Goal: Information Seeking & Learning: Learn about a topic

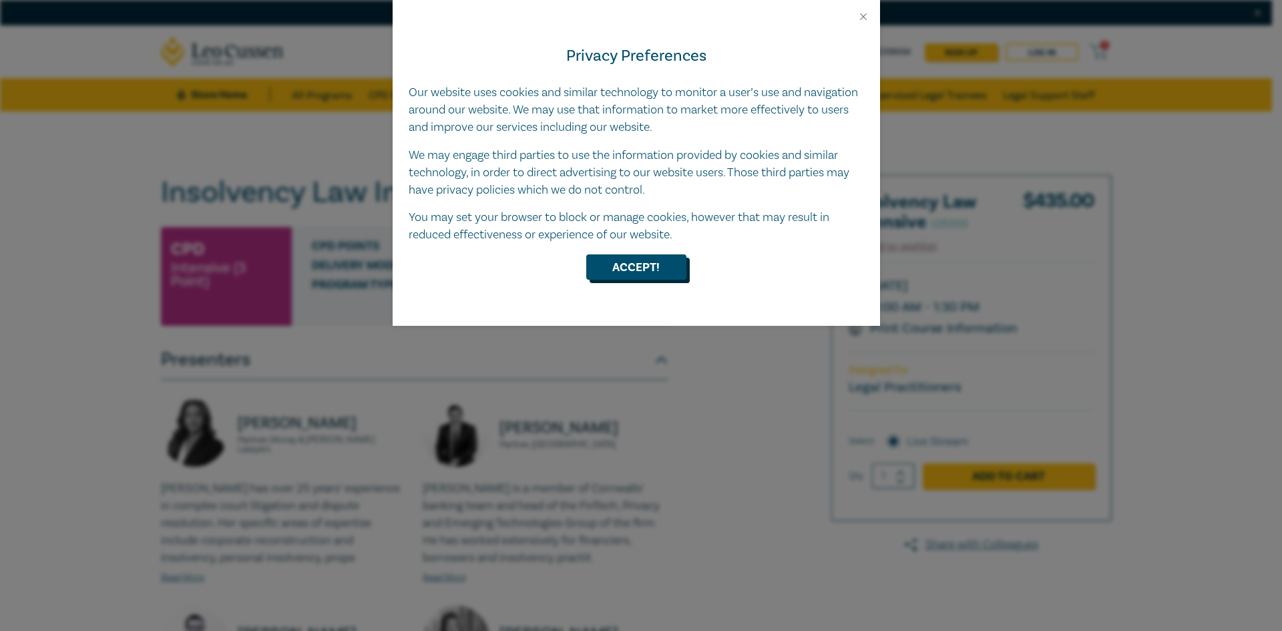
click at [650, 260] on button "Accept!" at bounding box center [636, 266] width 100 height 25
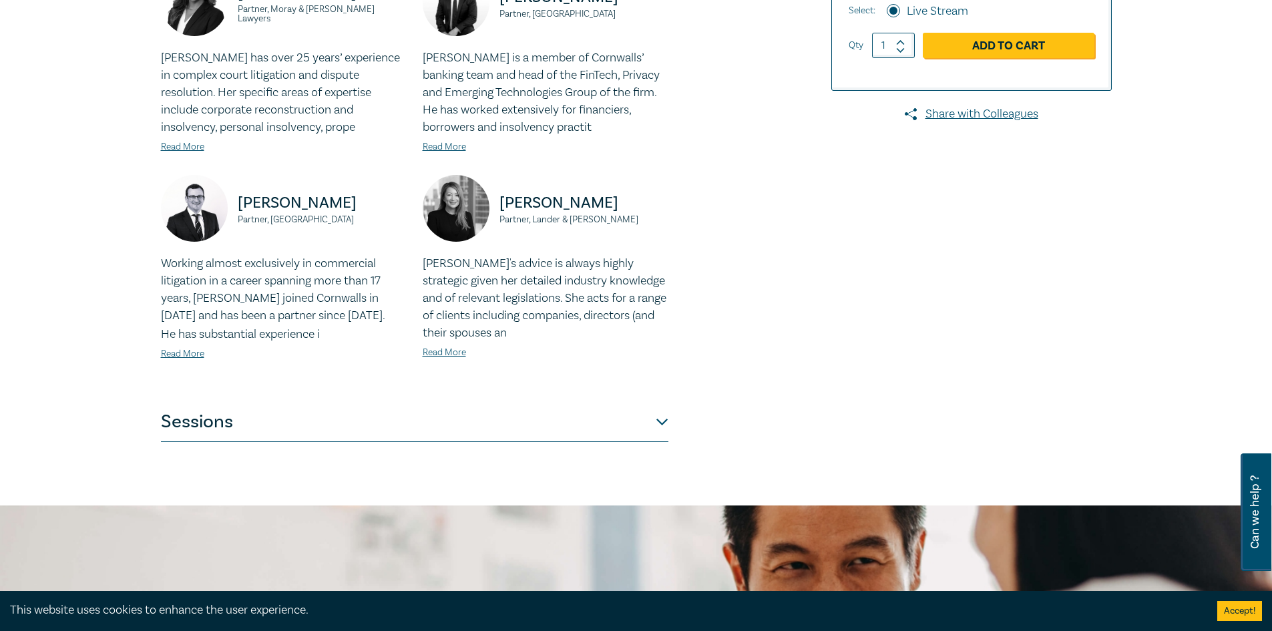
scroll to position [401, 0]
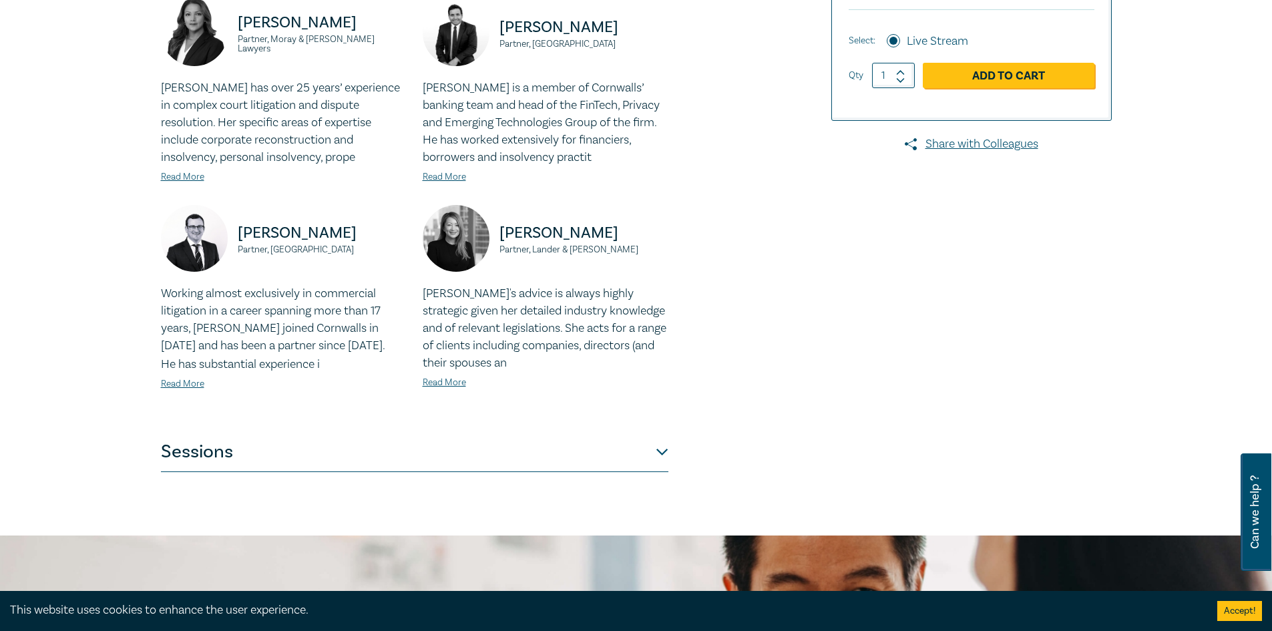
click at [613, 459] on button "Sessions" at bounding box center [415, 452] width 508 height 40
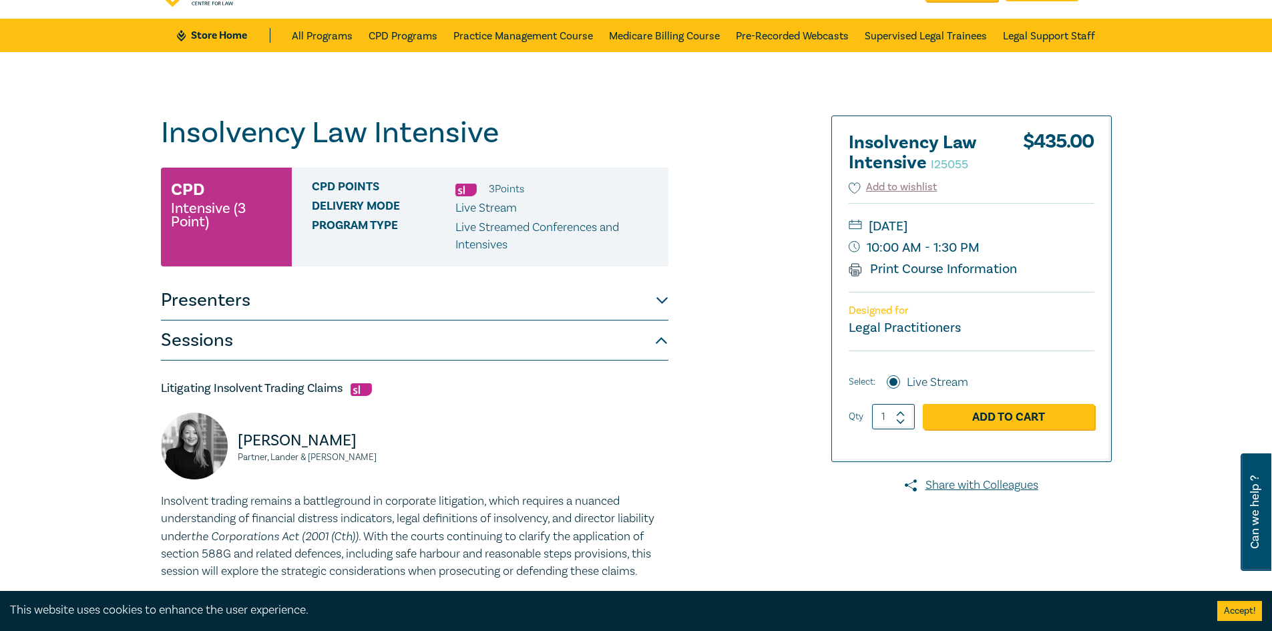
scroll to position [67, 0]
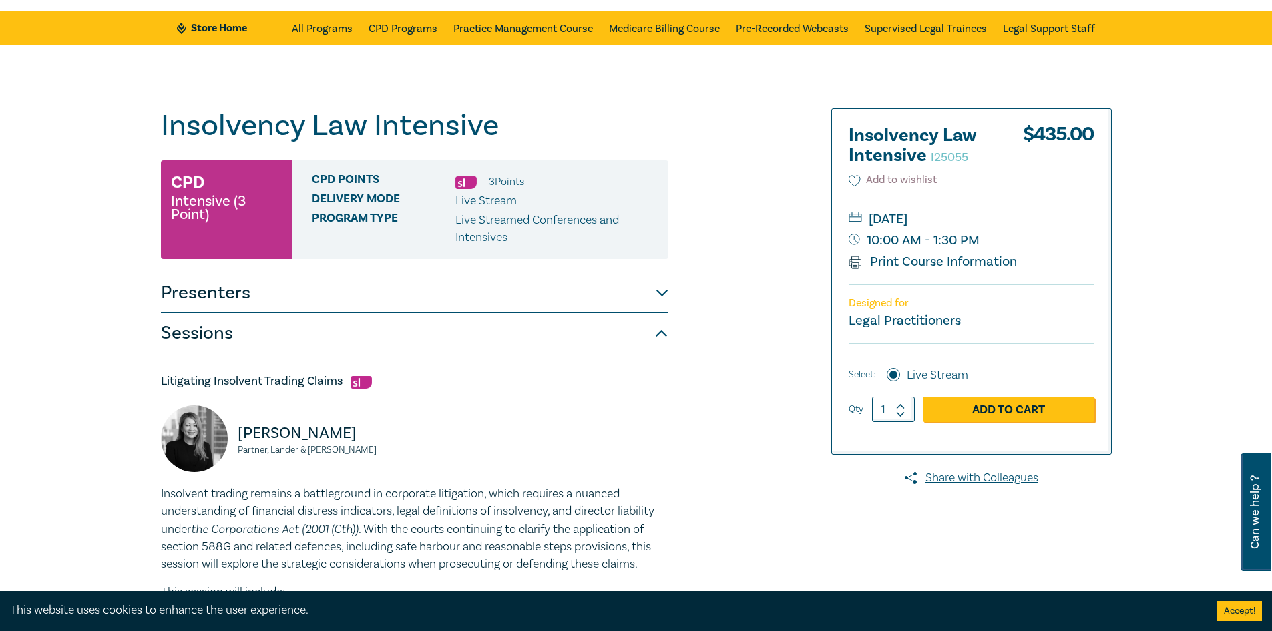
click at [375, 329] on button "Sessions" at bounding box center [415, 333] width 508 height 40
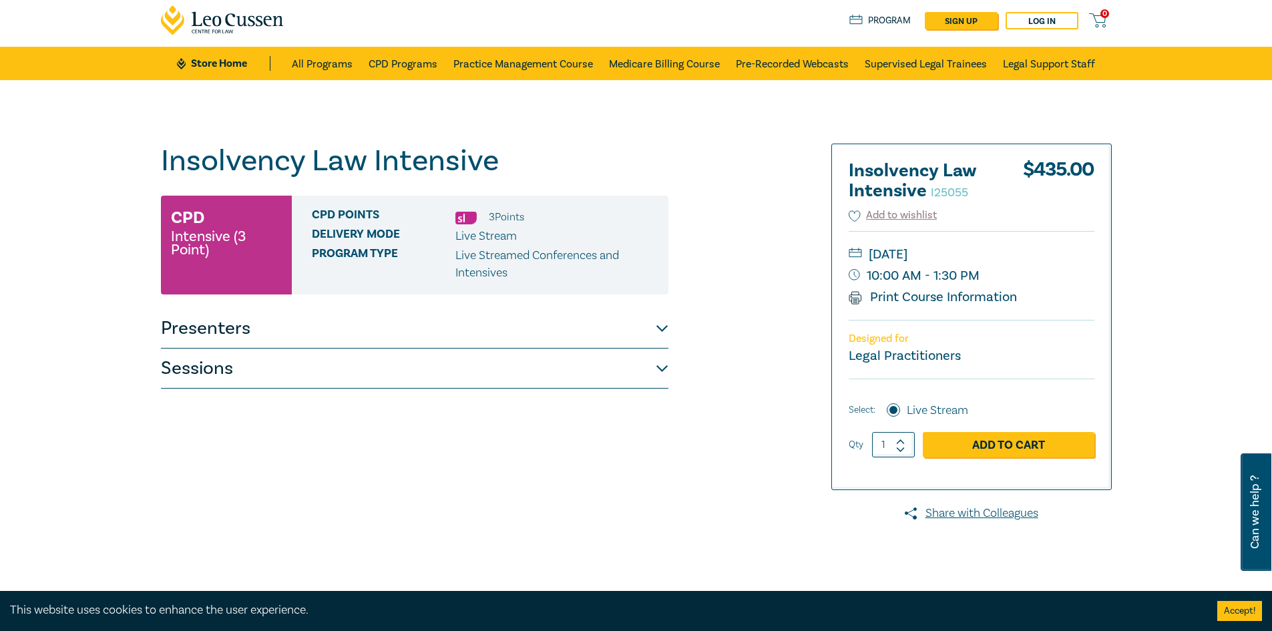
scroll to position [0, 0]
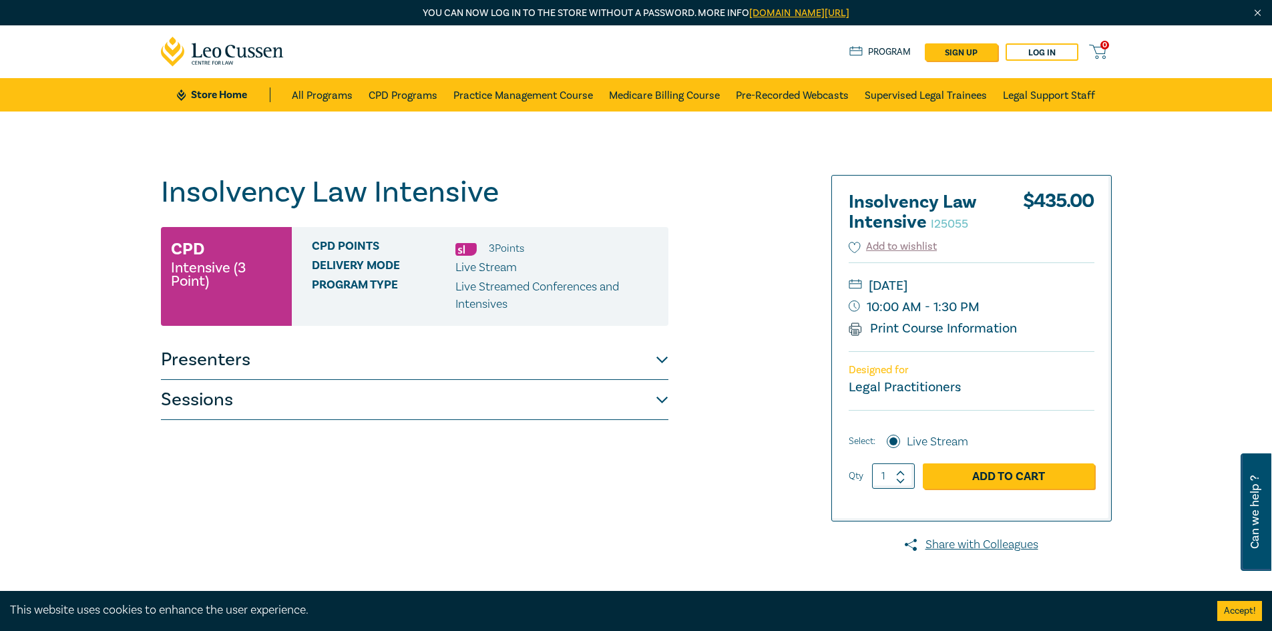
click at [268, 355] on button "Presenters" at bounding box center [415, 360] width 508 height 40
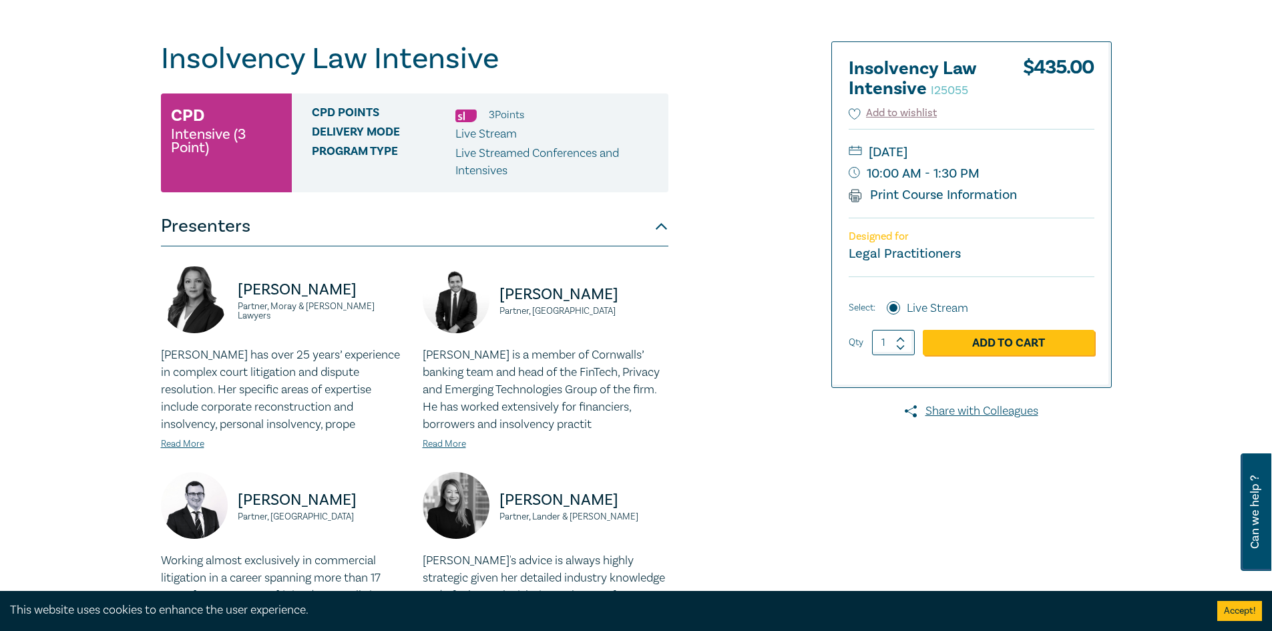
click at [631, 231] on button "Presenters" at bounding box center [415, 226] width 508 height 40
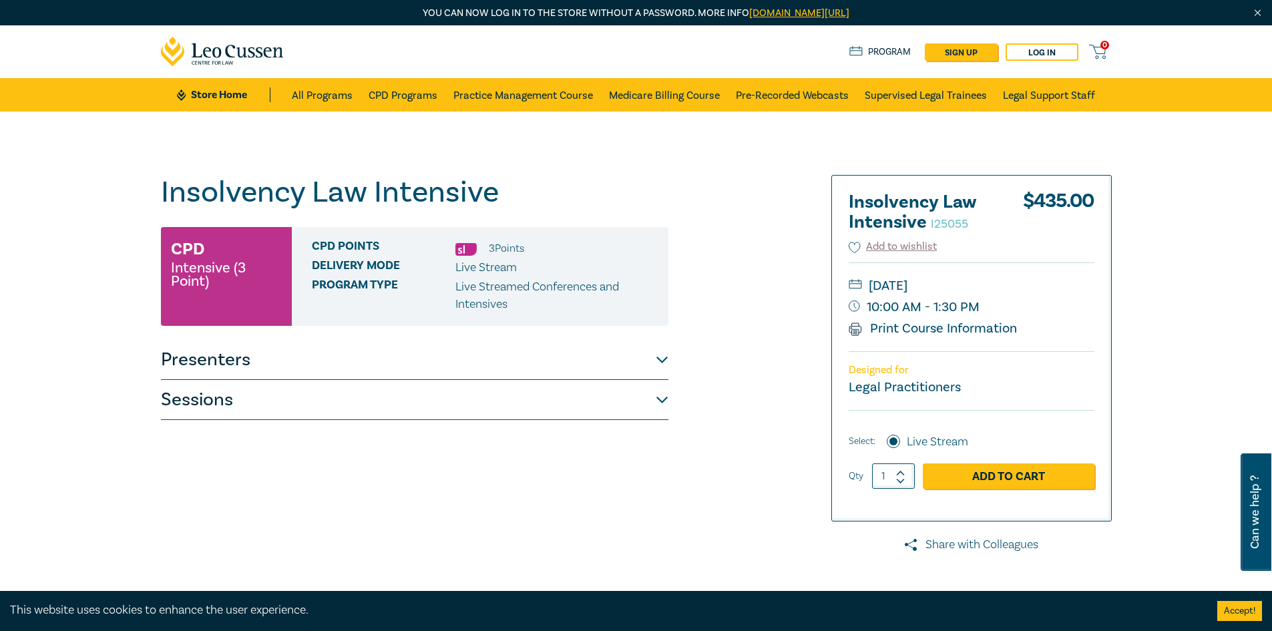
click at [941, 540] on link "Share with Colleagues" at bounding box center [971, 544] width 280 height 17
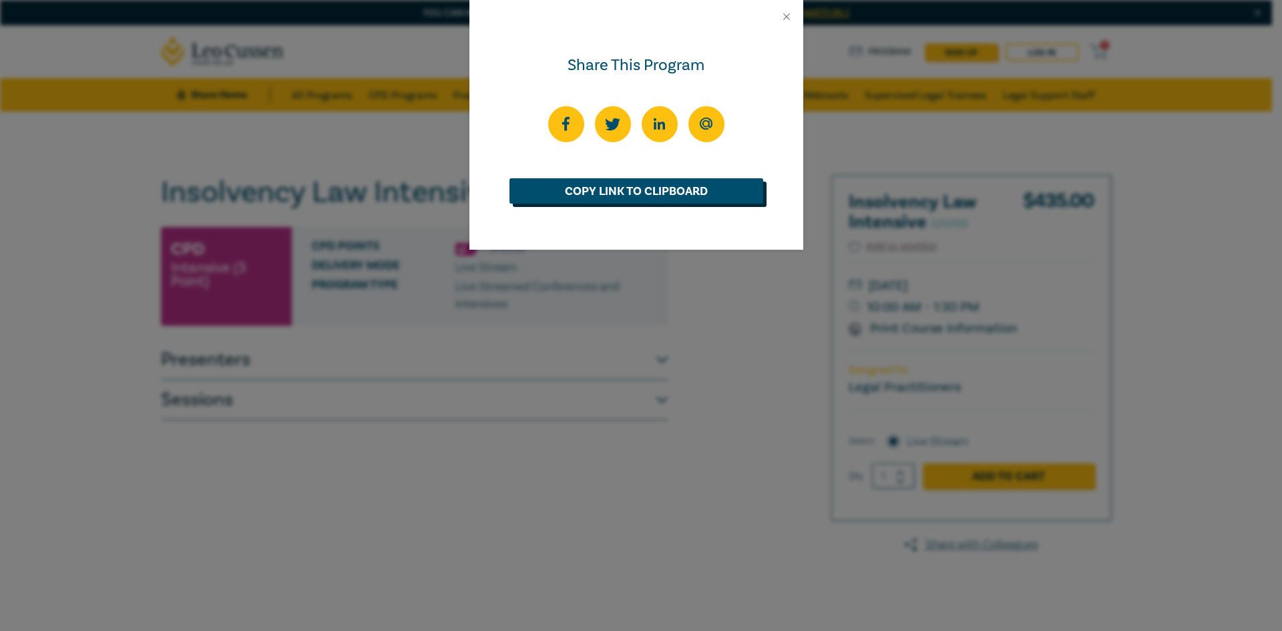
click at [610, 186] on link "Copy Link to Clipboard" at bounding box center [637, 190] width 254 height 25
click at [789, 11] on button "Close" at bounding box center [787, 17] width 12 height 12
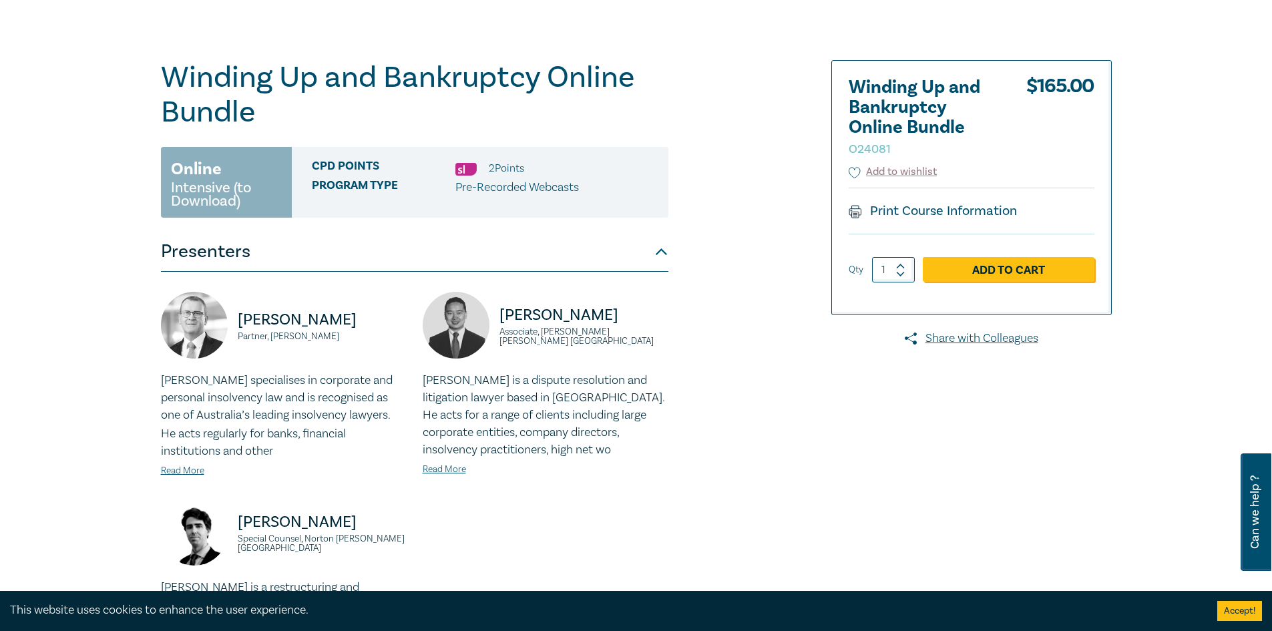
scroll to position [134, 0]
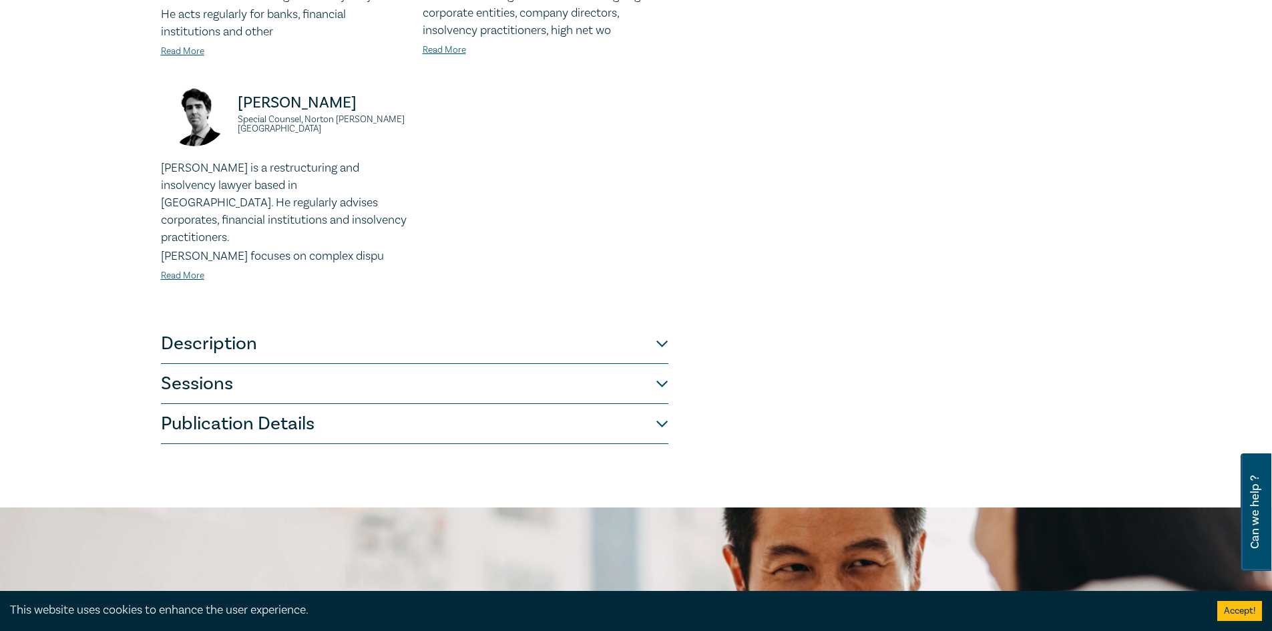
click at [487, 324] on button "Description" at bounding box center [415, 344] width 508 height 40
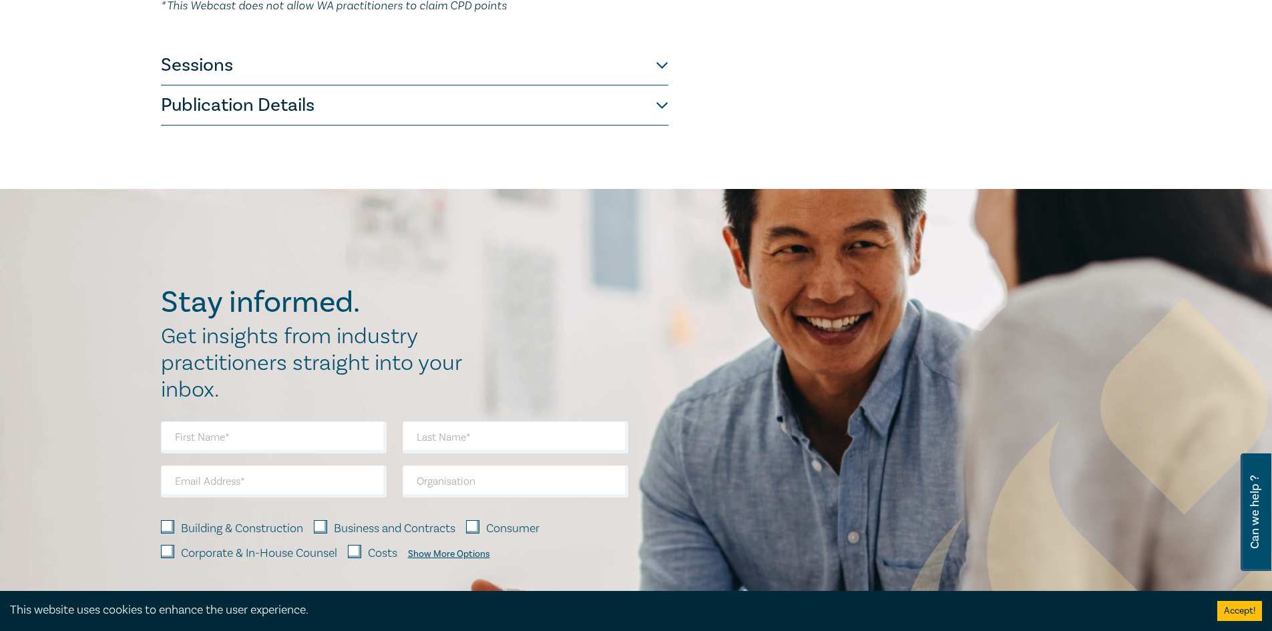
scroll to position [528, 0]
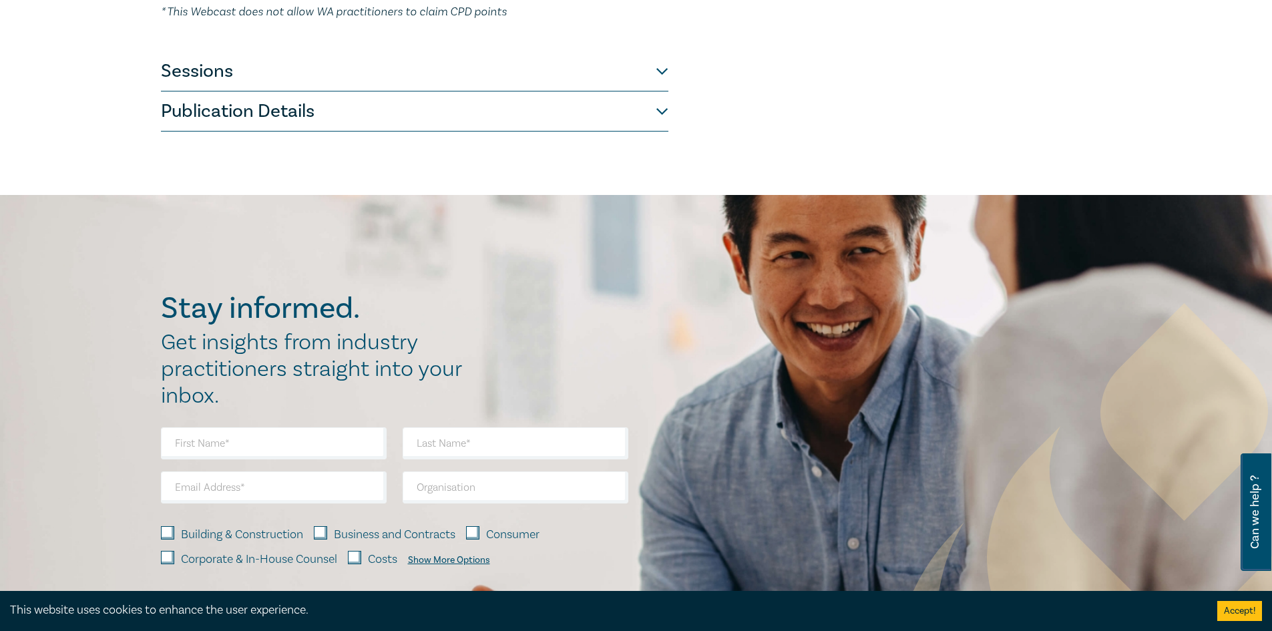
click at [345, 77] on button "Sessions" at bounding box center [415, 71] width 508 height 40
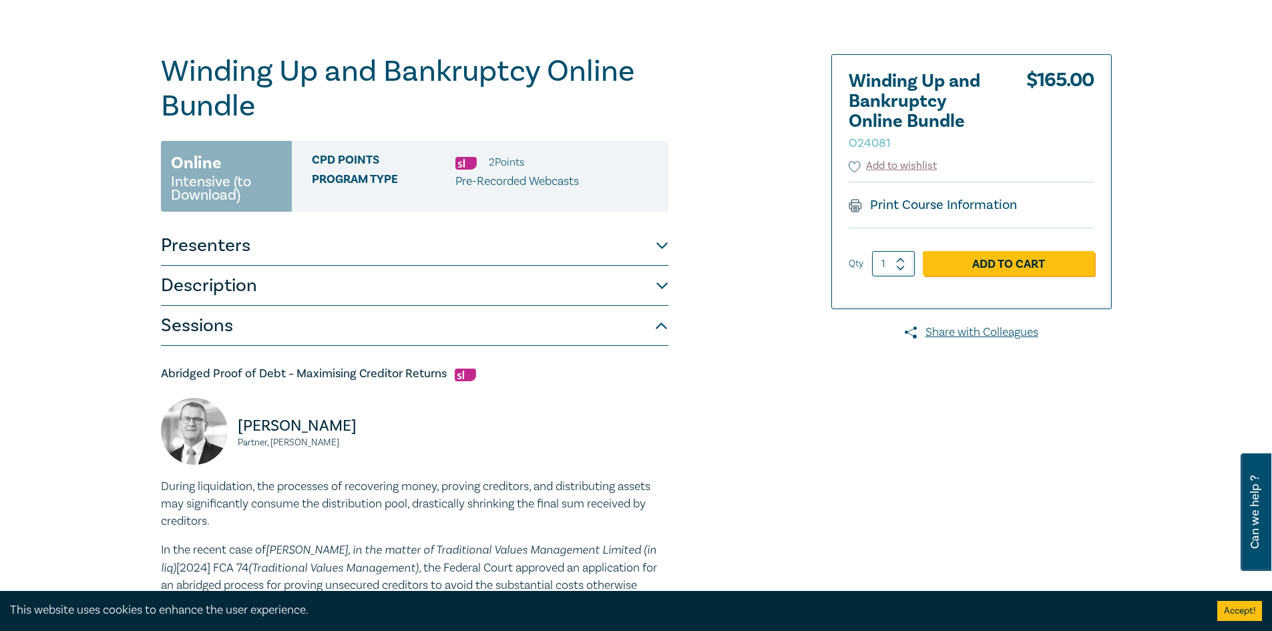
scroll to position [0, 0]
